Goal: Register for event/course

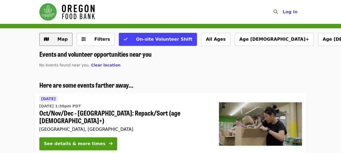
click at [66, 37] on button "Map" at bounding box center [55, 39] width 33 height 13
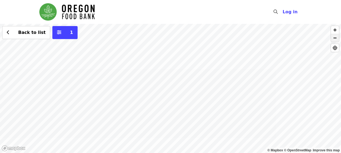
click at [333, 37] on span "button" at bounding box center [335, 38] width 8 height 8
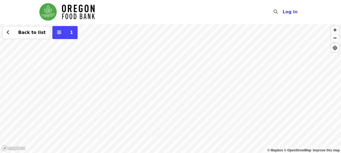
drag, startPoint x: 224, startPoint y: 103, endPoint x: 228, endPoint y: 47, distance: 55.8
click at [228, 47] on div "Back to list 1" at bounding box center [170, 88] width 341 height 129
click at [16, 34] on span "Back to list" at bounding box center [29, 32] width 33 height 7
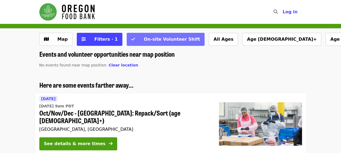
click at [138, 42] on span "On-site Volunteer Shift" at bounding box center [169, 39] width 62 height 7
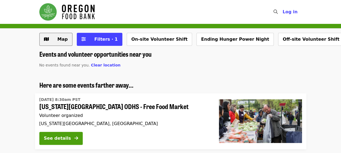
click at [63, 44] on button "Map" at bounding box center [55, 39] width 33 height 13
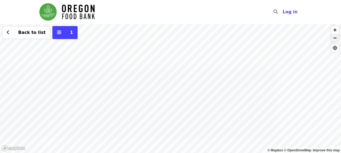
click at [335, 39] on span "button" at bounding box center [335, 38] width 8 height 8
drag, startPoint x: 212, startPoint y: 105, endPoint x: 261, endPoint y: 62, distance: 64.8
click at [261, 62] on div "Back to list 1" at bounding box center [170, 88] width 341 height 129
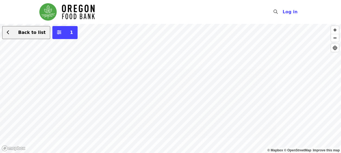
click at [26, 29] on span "Back to list" at bounding box center [29, 32] width 33 height 7
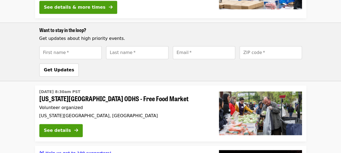
scroll to position [263, 0]
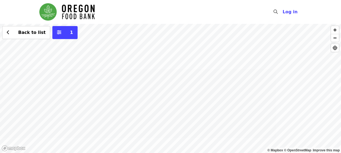
drag, startPoint x: 159, startPoint y: 135, endPoint x: 192, endPoint y: 48, distance: 92.4
click at [192, 48] on div "Back to list 1" at bounding box center [170, 88] width 341 height 129
drag, startPoint x: 176, startPoint y: 110, endPoint x: 183, endPoint y: 72, distance: 38.3
click at [183, 72] on div "Back to list 1" at bounding box center [170, 88] width 341 height 129
click at [57, 31] on icon "sliders-h icon" at bounding box center [59, 32] width 4 height 5
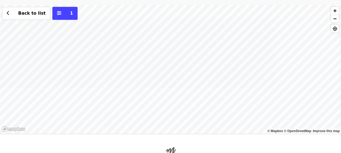
scroll to position [329, 0]
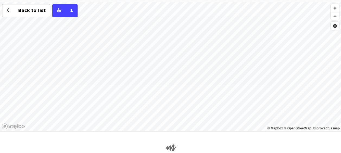
drag, startPoint x: 185, startPoint y: 62, endPoint x: 165, endPoint y: 103, distance: 45.0
click at [165, 103] on div "Back to list 1" at bounding box center [170, 66] width 341 height 129
drag, startPoint x: 178, startPoint y: 50, endPoint x: 179, endPoint y: 95, distance: 45.3
click at [179, 95] on div "Back to list 1" at bounding box center [170, 66] width 341 height 129
click at [176, 67] on div "Back to list 1" at bounding box center [170, 66] width 341 height 129
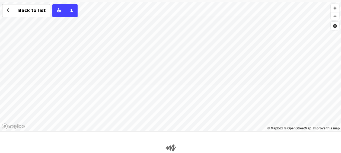
drag, startPoint x: 176, startPoint y: 67, endPoint x: 183, endPoint y: 70, distance: 8.0
click at [183, 70] on div "Back to list 1" at bounding box center [170, 66] width 341 height 129
